Goal: Find specific page/section: Find specific page/section

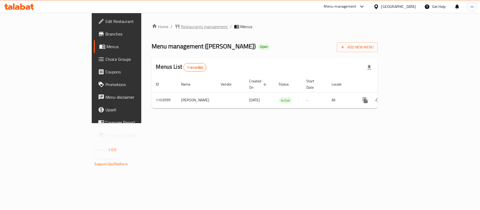
click at [181, 27] on span "Restaurants management" at bounding box center [204, 26] width 47 height 6
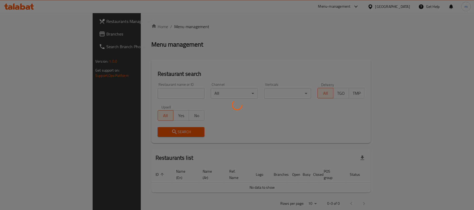
click at [124, 95] on div at bounding box center [237, 105] width 474 height 210
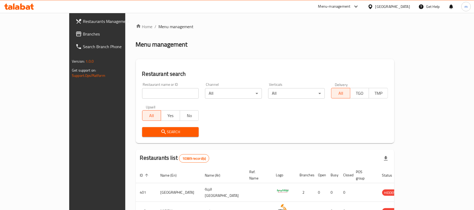
click at [142, 95] on input "search" at bounding box center [170, 93] width 57 height 11
paste input "665311"
type input "665311"
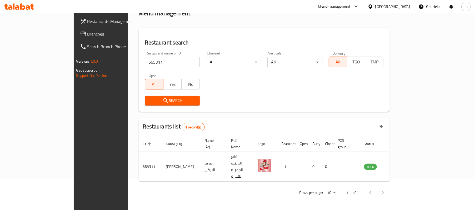
scroll to position [15, 0]
